Goal: Information Seeking & Learning: Learn about a topic

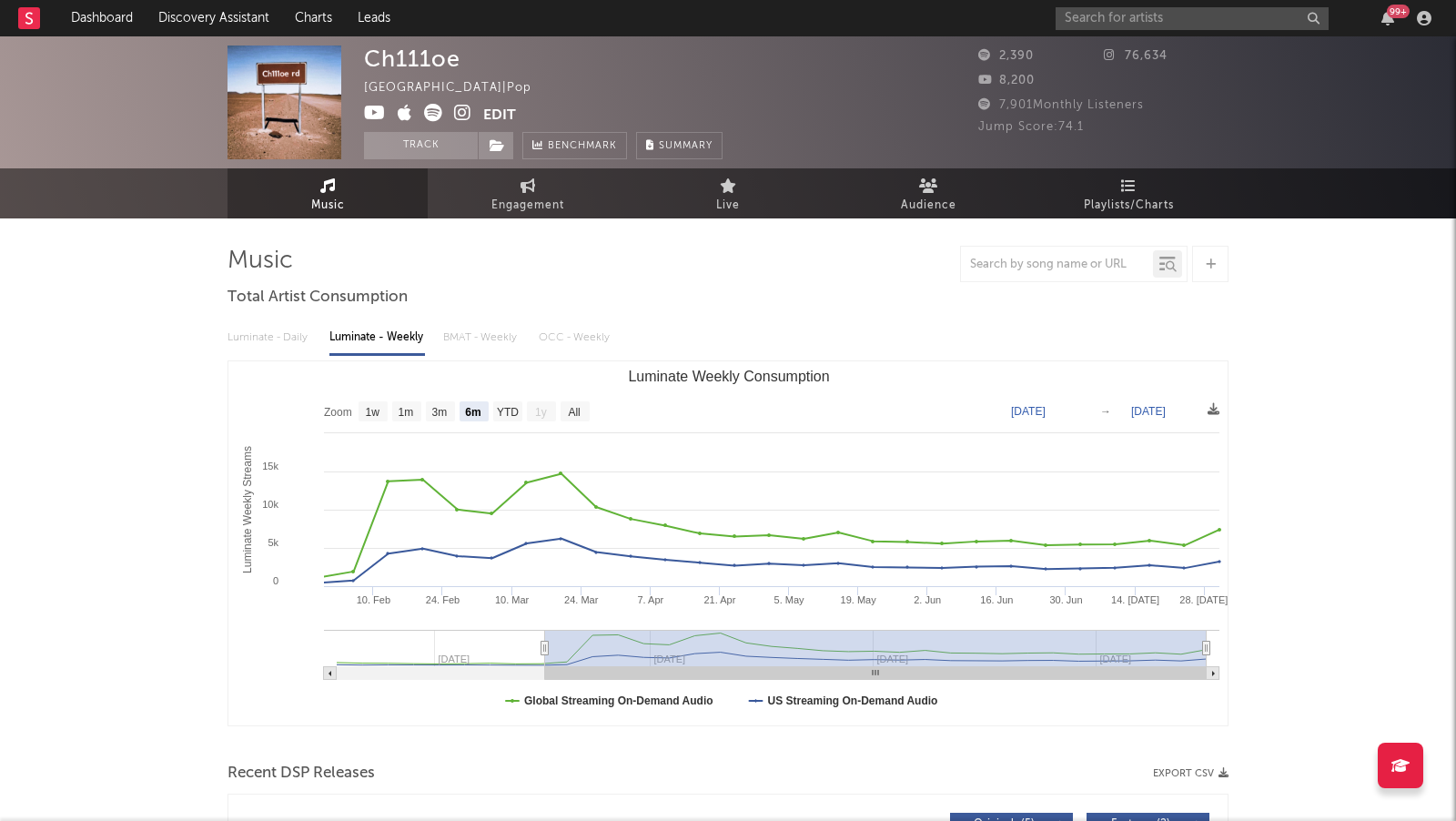
click at [101, 21] on link "Dashboard" at bounding box center [102, 18] width 87 height 36
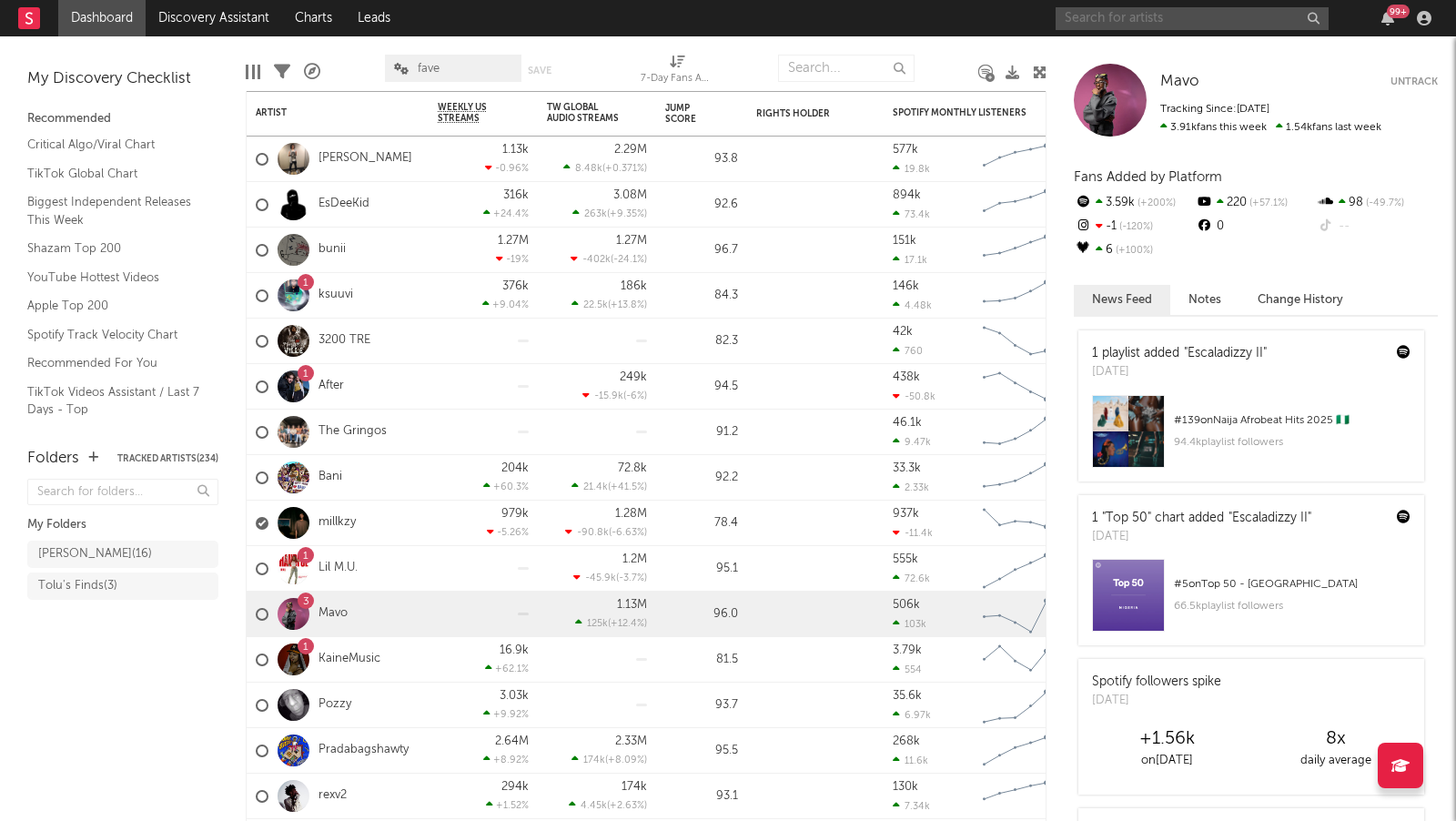
click at [1224, 19] on input "text" at bounding box center [1192, 19] width 273 height 23
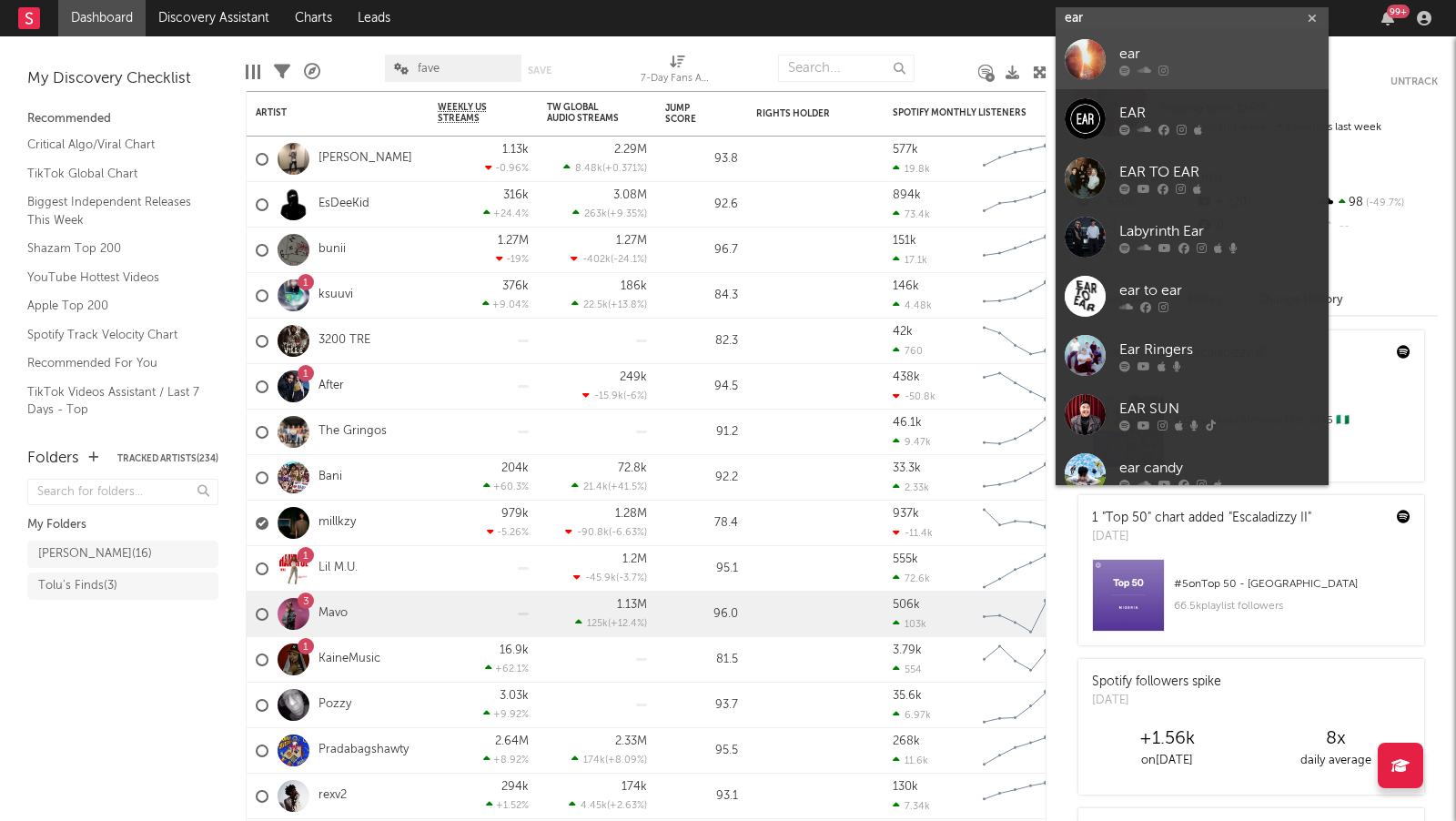
type input "ear"
click at [1220, 78] on link "ear" at bounding box center [1192, 59] width 273 height 59
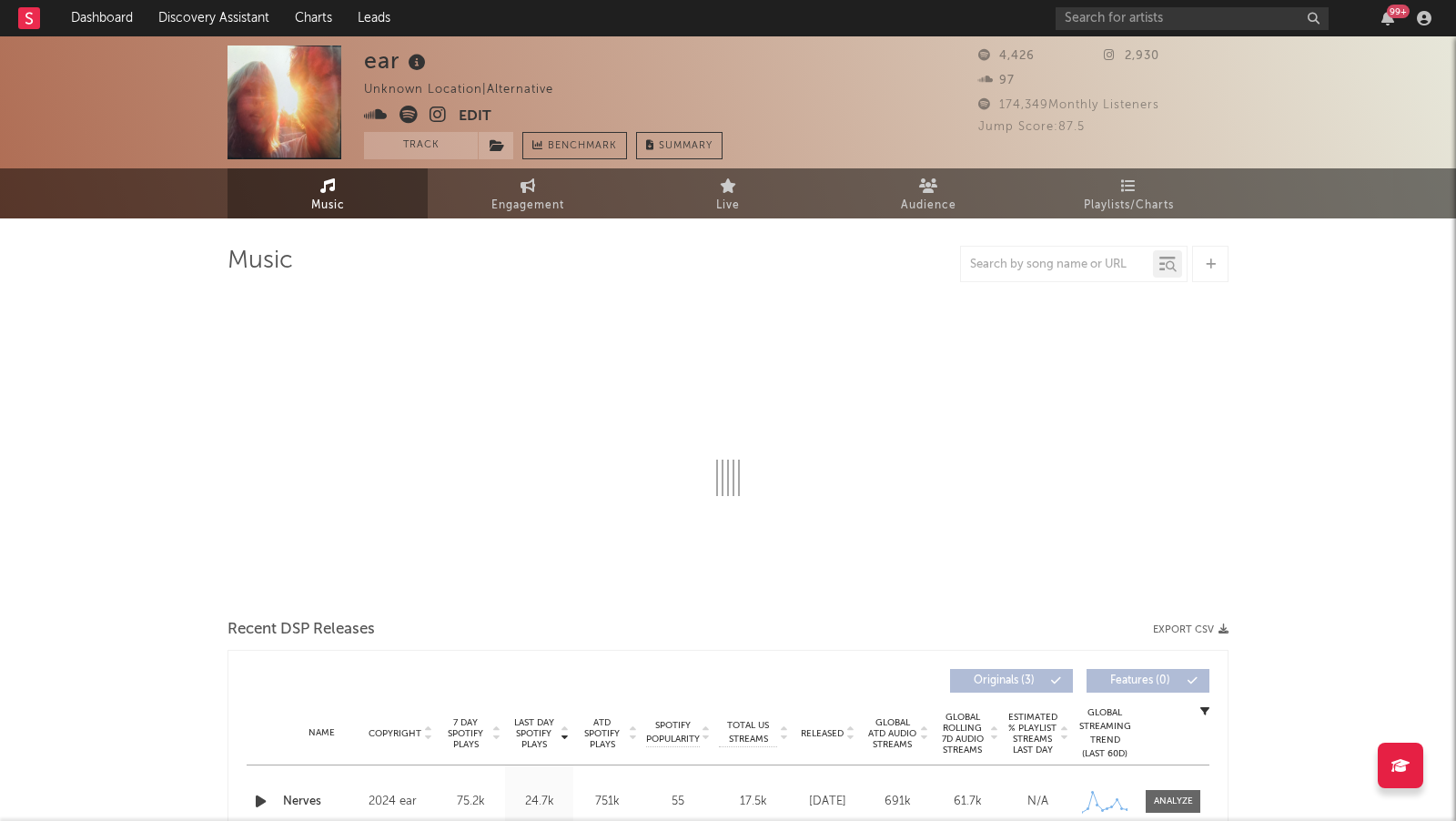
select select "1w"
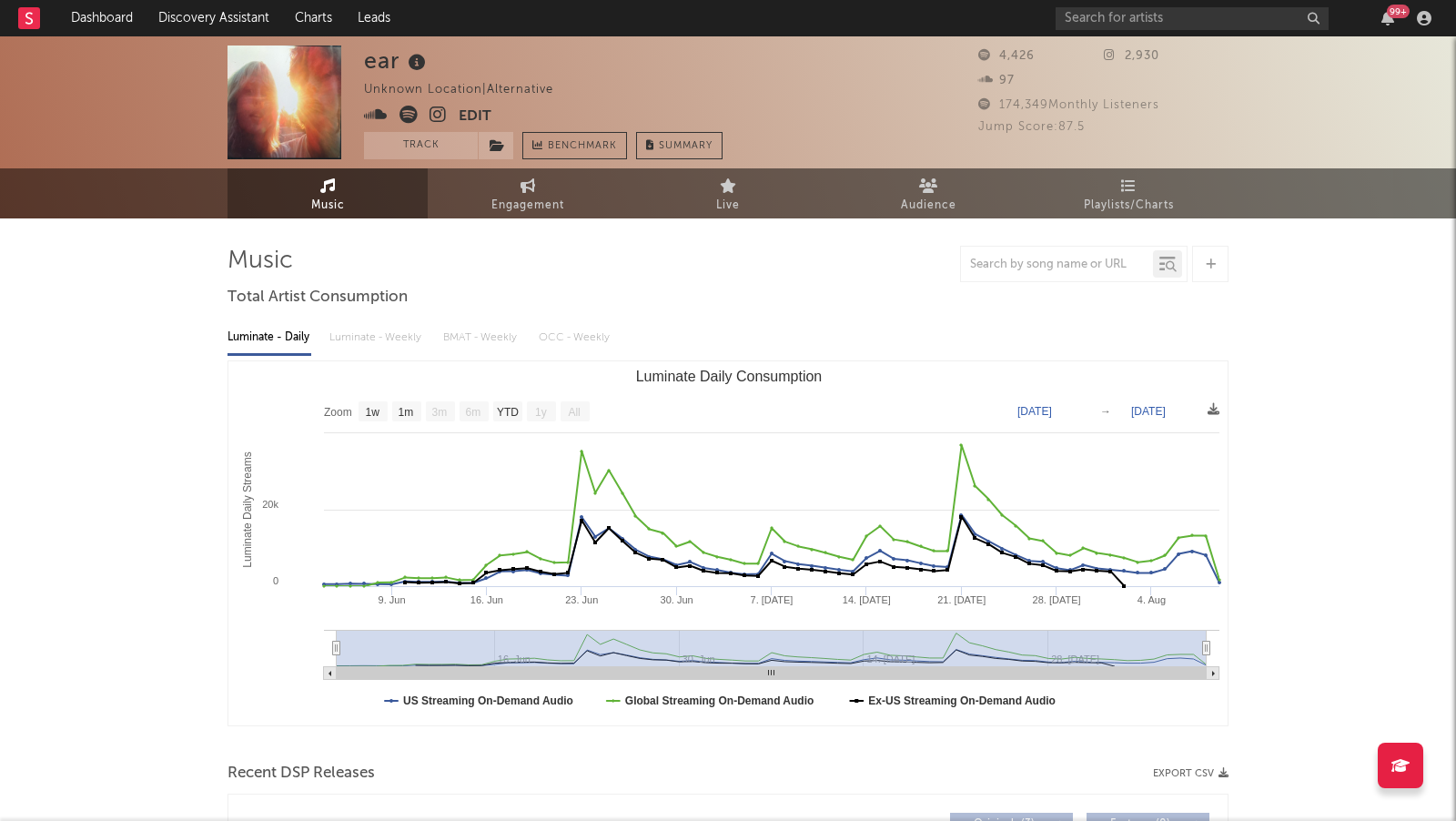
click at [437, 113] on icon at bounding box center [438, 115] width 18 height 19
